Goal: Information Seeking & Learning: Learn about a topic

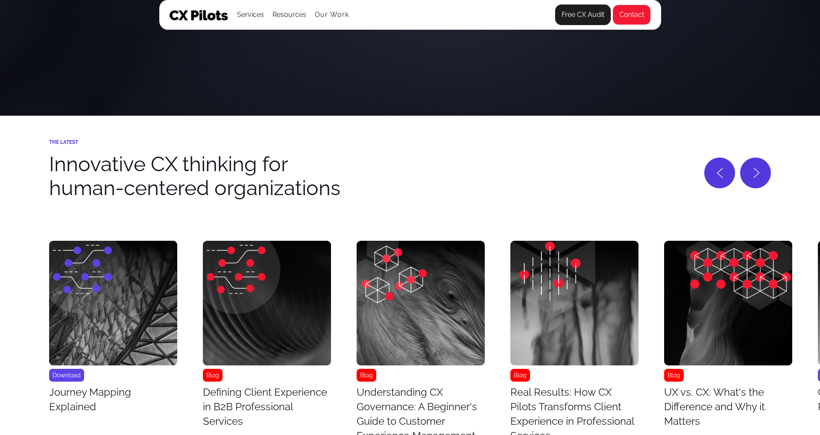
scroll to position [3560, 0]
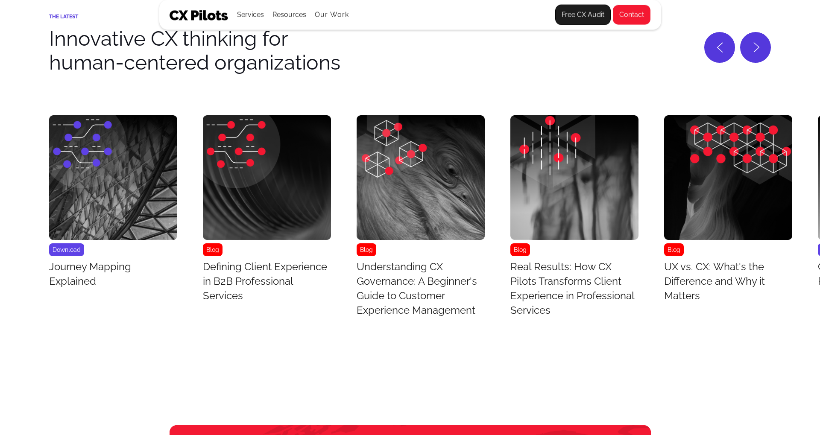
click at [551, 318] on link "Blog Real Results: How CX Pilots Transforms Client Experience in Professional S…" at bounding box center [575, 218] width 128 height 206
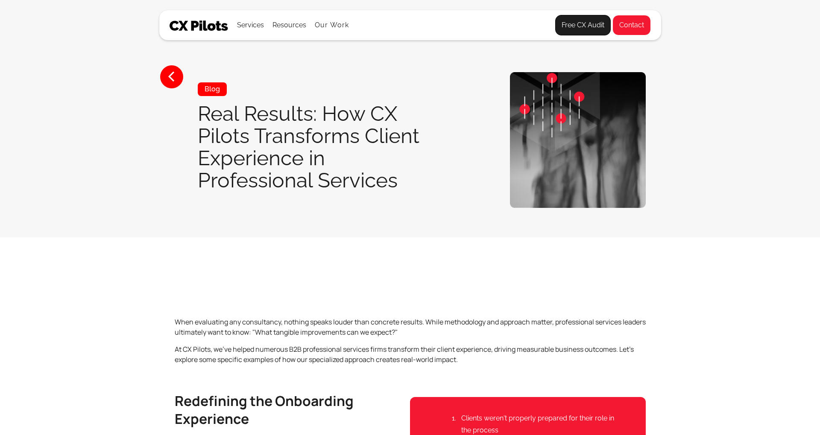
click at [551, 318] on p "When evaluating any consultancy, nothing speaks louder than concrete results. W…" at bounding box center [410, 327] width 471 height 21
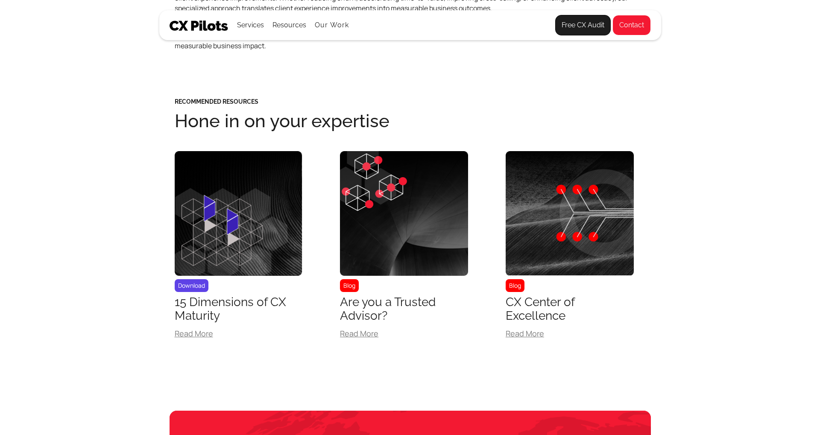
scroll to position [1459, 0]
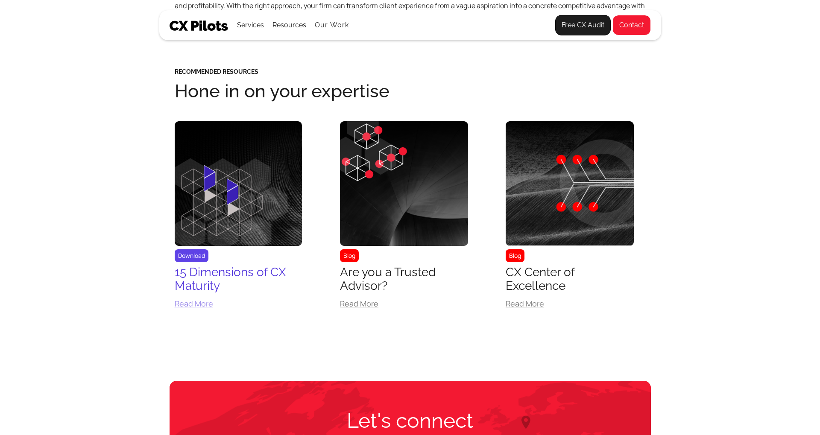
click at [224, 216] on img at bounding box center [239, 183] width 128 height 125
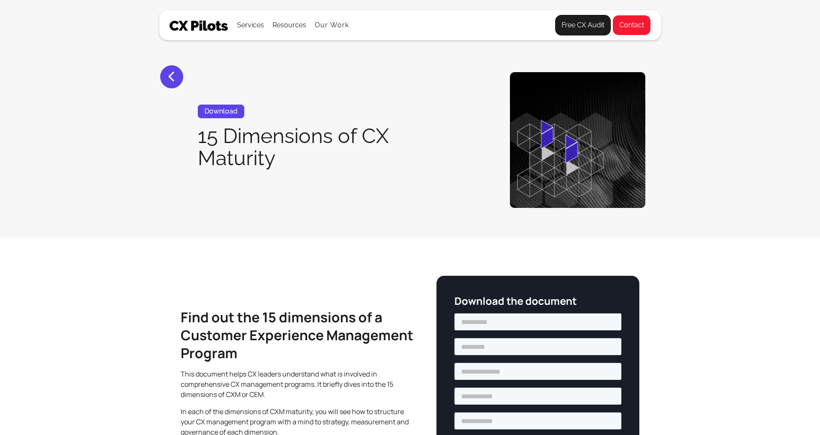
click at [224, 216] on section "< Download 15 Dimensions of CX Maturity" at bounding box center [410, 119] width 820 height 238
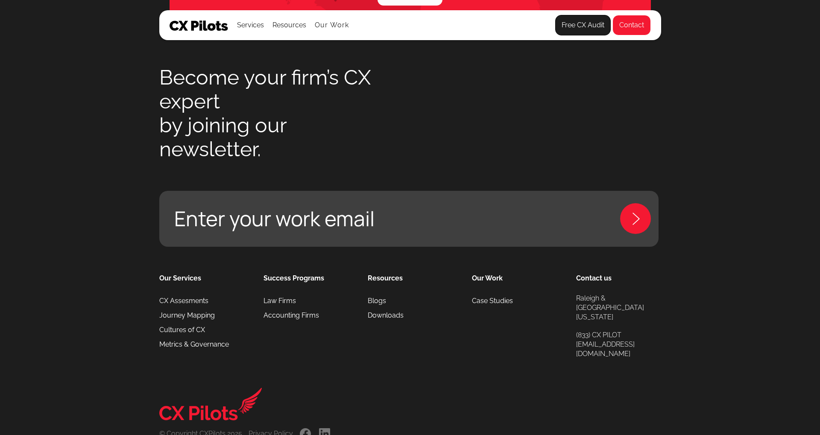
scroll to position [1020, 0]
